Goal: Complete application form

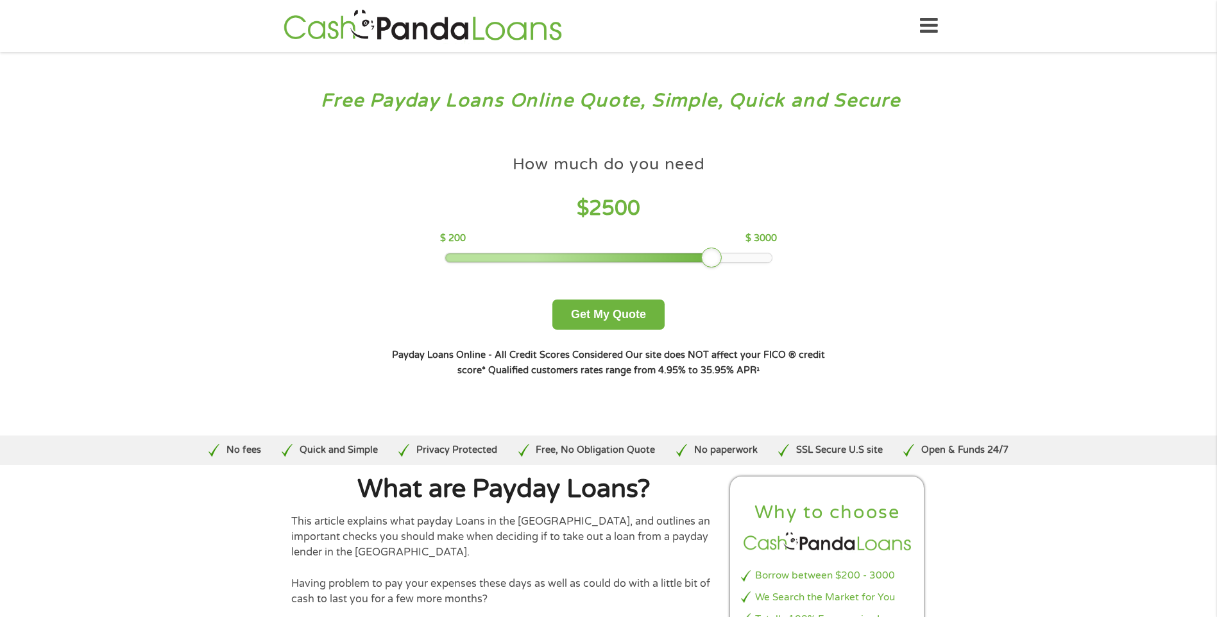
drag, startPoint x: 538, startPoint y: 251, endPoint x: 718, endPoint y: 258, distance: 180.4
click at [718, 258] on div at bounding box center [711, 258] width 21 height 21
click at [588, 314] on button "Get My Quote" at bounding box center [608, 315] width 112 height 30
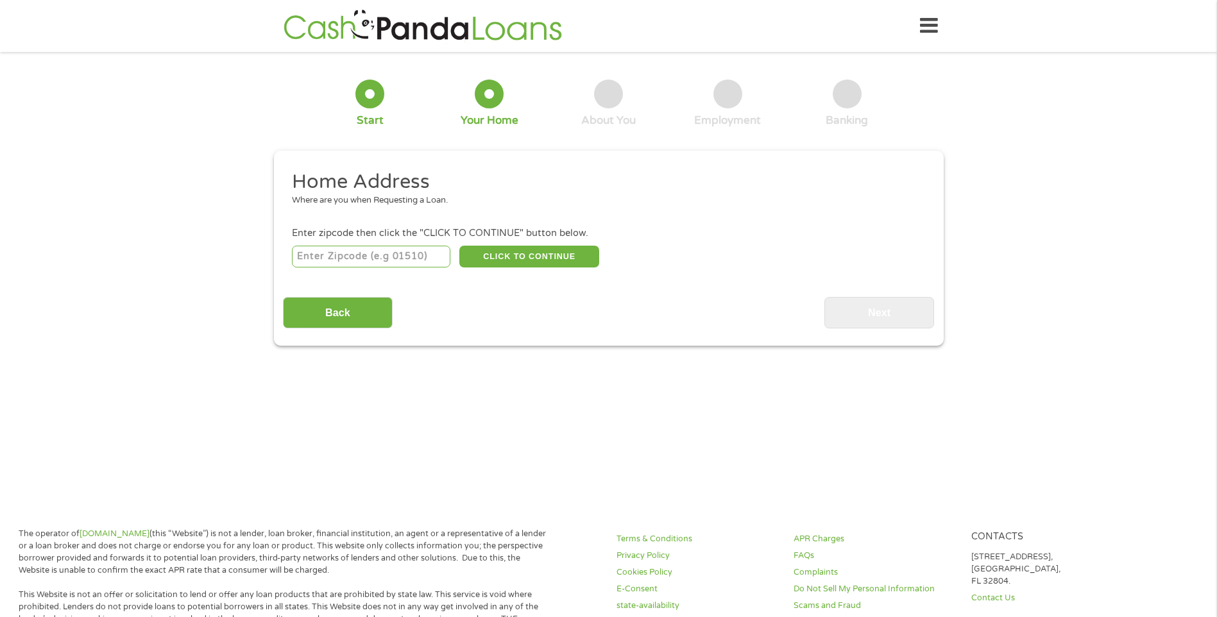
click at [352, 255] on input "number" at bounding box center [371, 257] width 158 height 22
type input "60616"
click at [518, 260] on button "CLICK TO CONTINUE" at bounding box center [529, 257] width 140 height 22
type input "60616"
type input "[GEOGRAPHIC_DATA]"
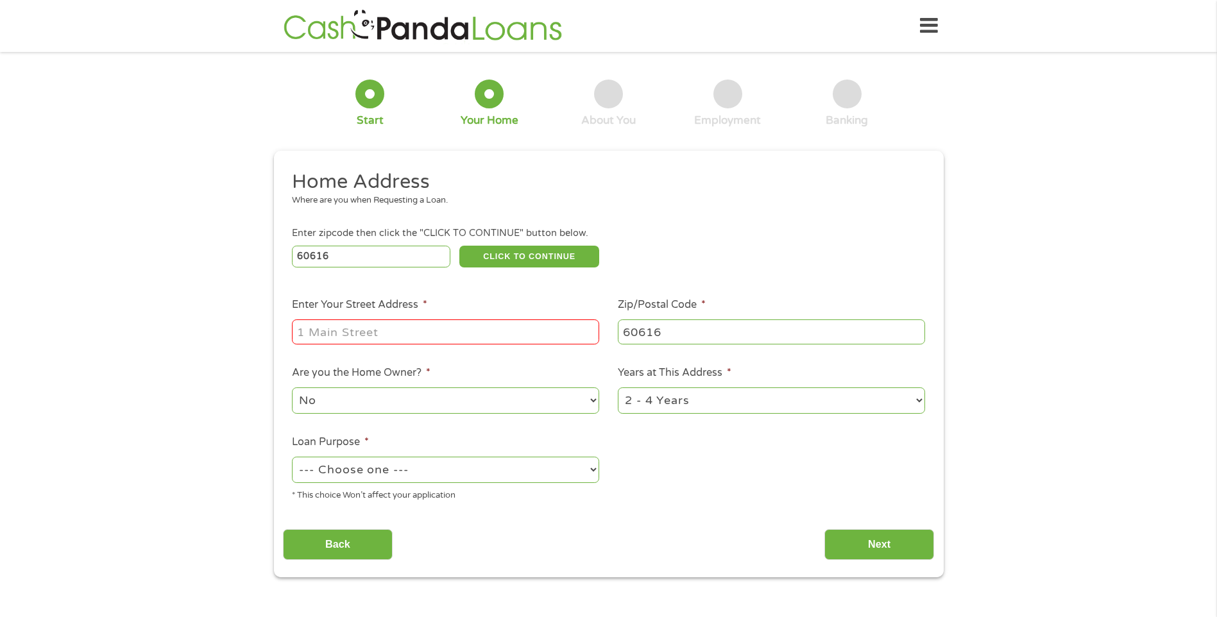
click at [329, 339] on input "Enter Your Street Address *" at bounding box center [445, 331] width 307 height 24
type input "[STREET_ADDRESS][US_STATE]"
click at [595, 401] on select "No Yes" at bounding box center [445, 400] width 307 height 26
click at [292, 387] on select "No Yes" at bounding box center [445, 400] width 307 height 26
click at [590, 469] on select "--- Choose one --- Pay Bills Debt Consolidation Home Improvement Major Purchase…" at bounding box center [445, 470] width 307 height 26
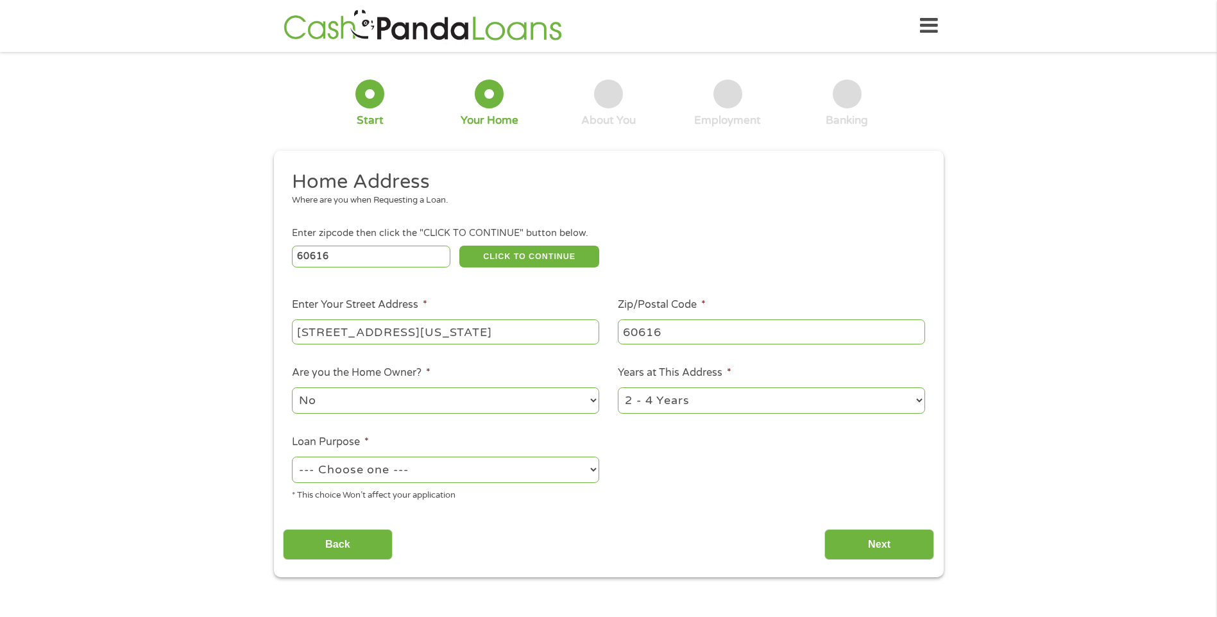
select select "other"
click at [292, 457] on select "--- Choose one --- Pay Bills Debt Consolidation Home Improvement Major Purchase…" at bounding box center [445, 470] width 307 height 26
click at [858, 556] on input "Next" at bounding box center [879, 544] width 110 height 31
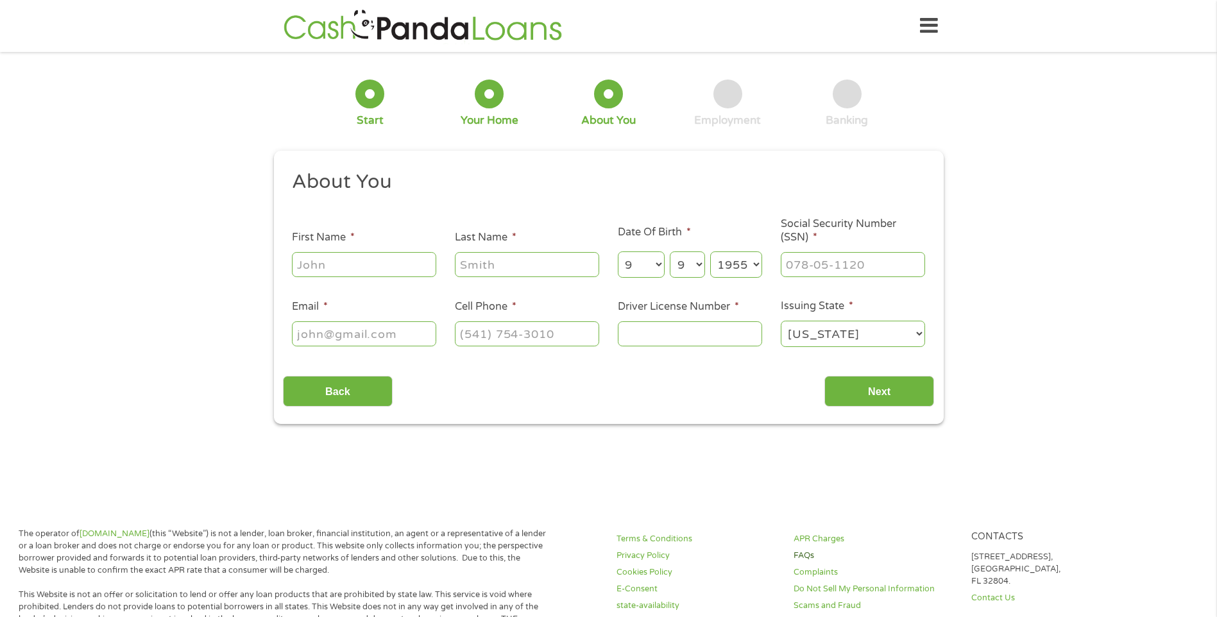
scroll to position [5, 5]
click at [300, 260] on input "First Name *" at bounding box center [364, 264] width 144 height 24
type input "Genese"
type input "[PERSON_NAME]"
type input "[EMAIL_ADDRESS][DOMAIN_NAME]"
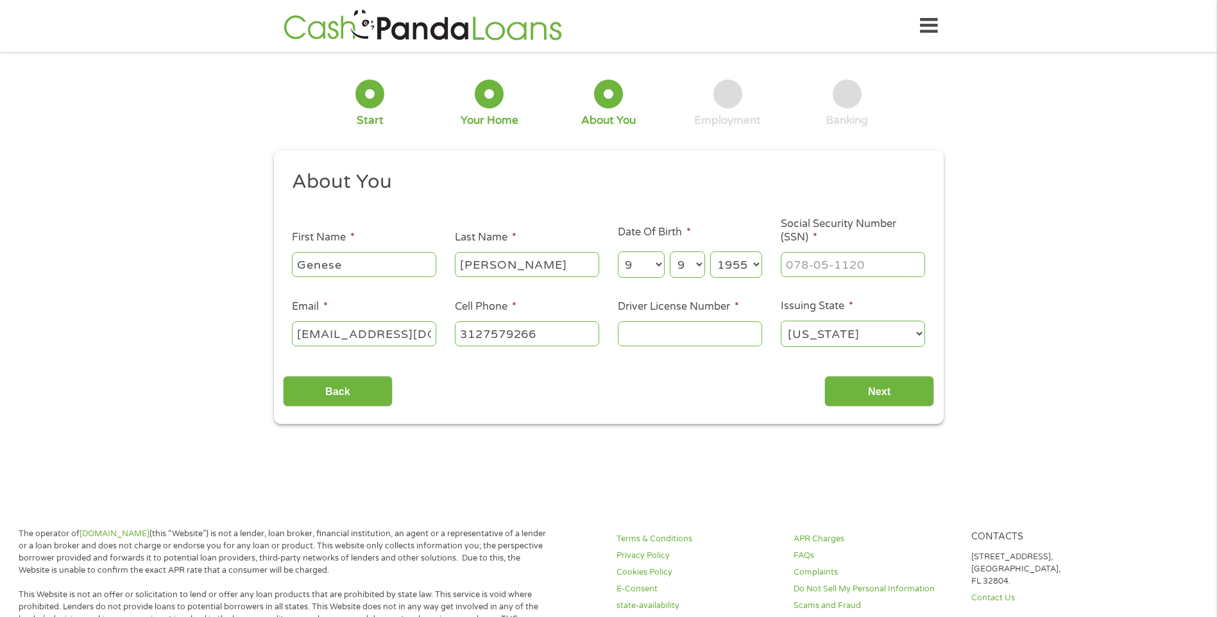
type input "[PHONE_NUMBER]"
click at [623, 331] on input "Driver License Number *" at bounding box center [690, 333] width 144 height 24
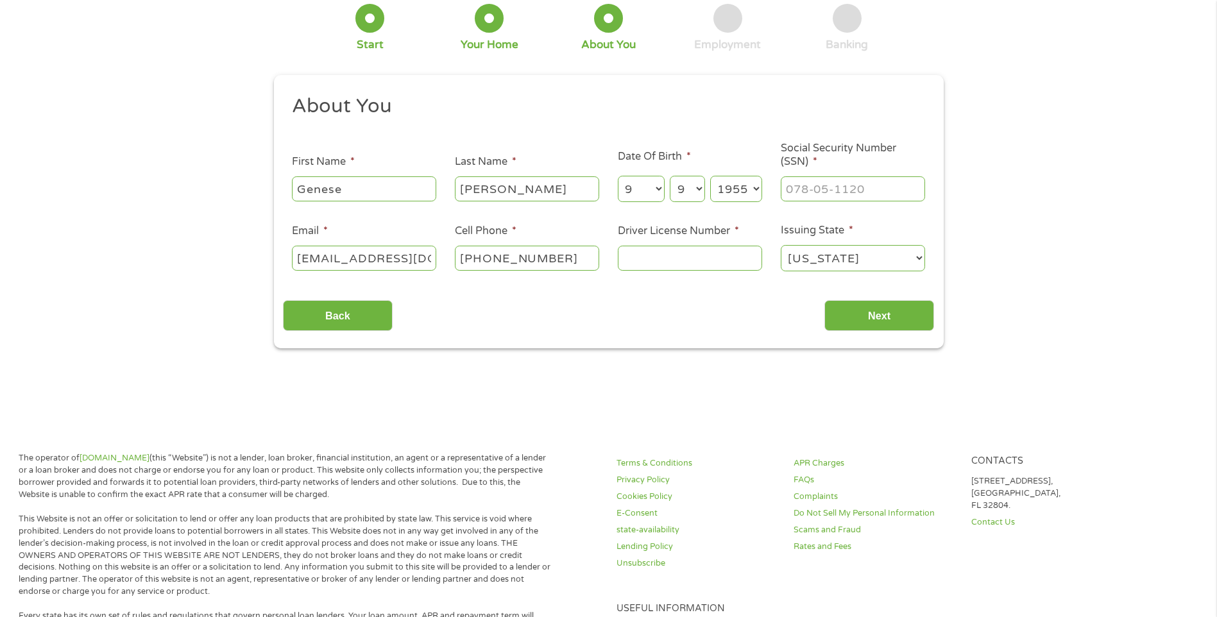
scroll to position [0, 0]
